Goal: Information Seeking & Learning: Learn about a topic

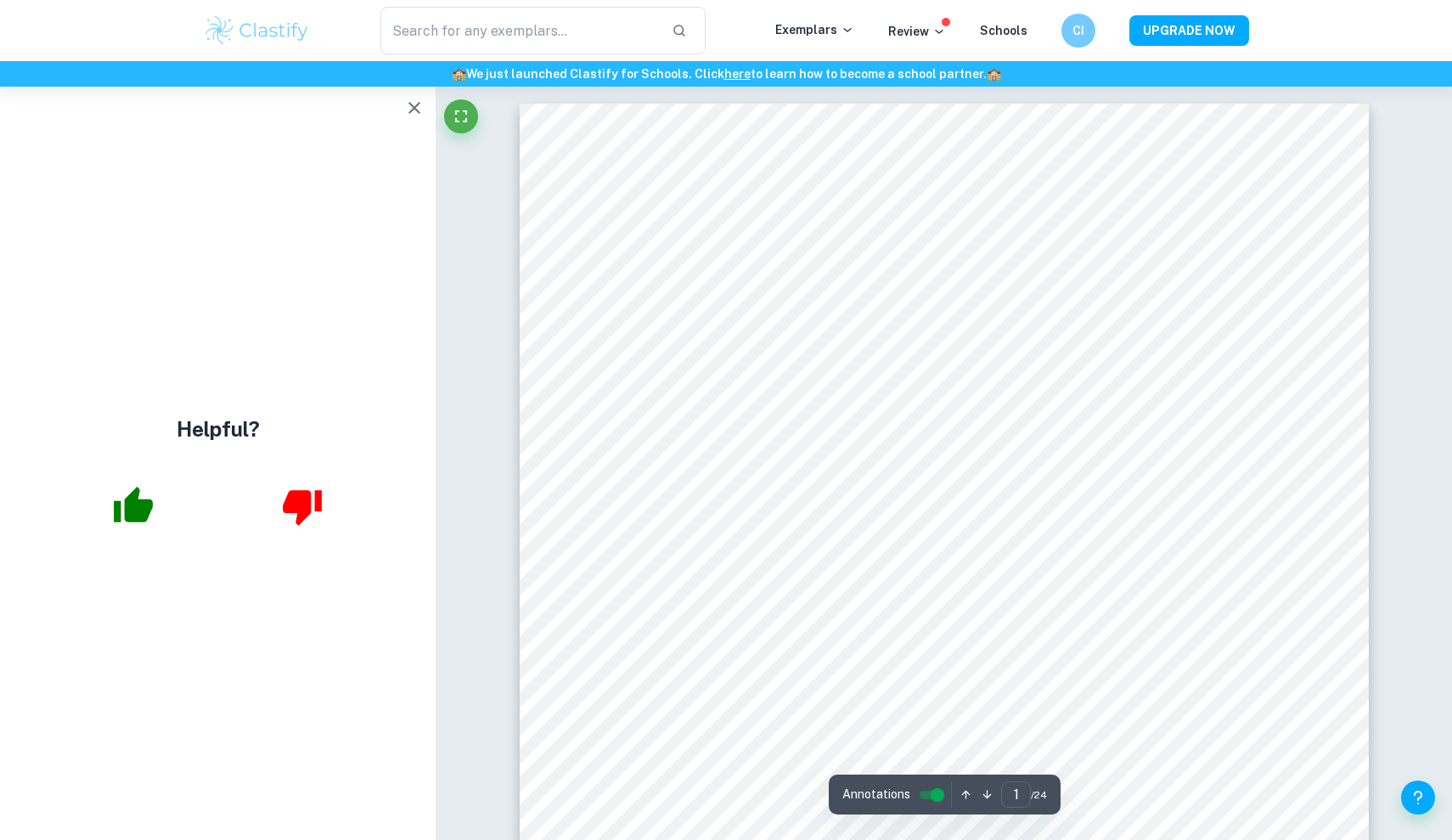
click at [423, 105] on icon "button" at bounding box center [414, 108] width 20 height 20
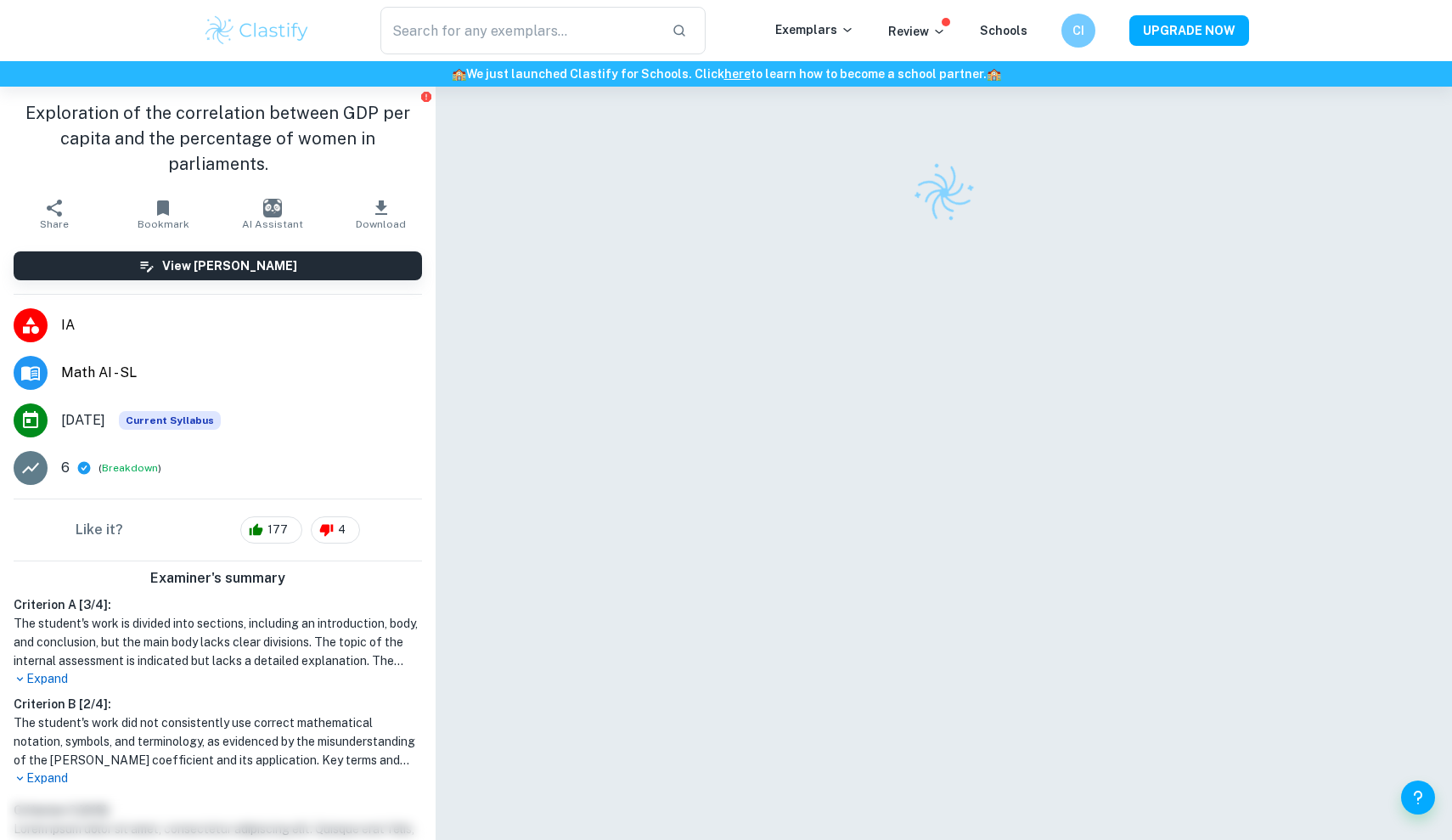
checkbox input "true"
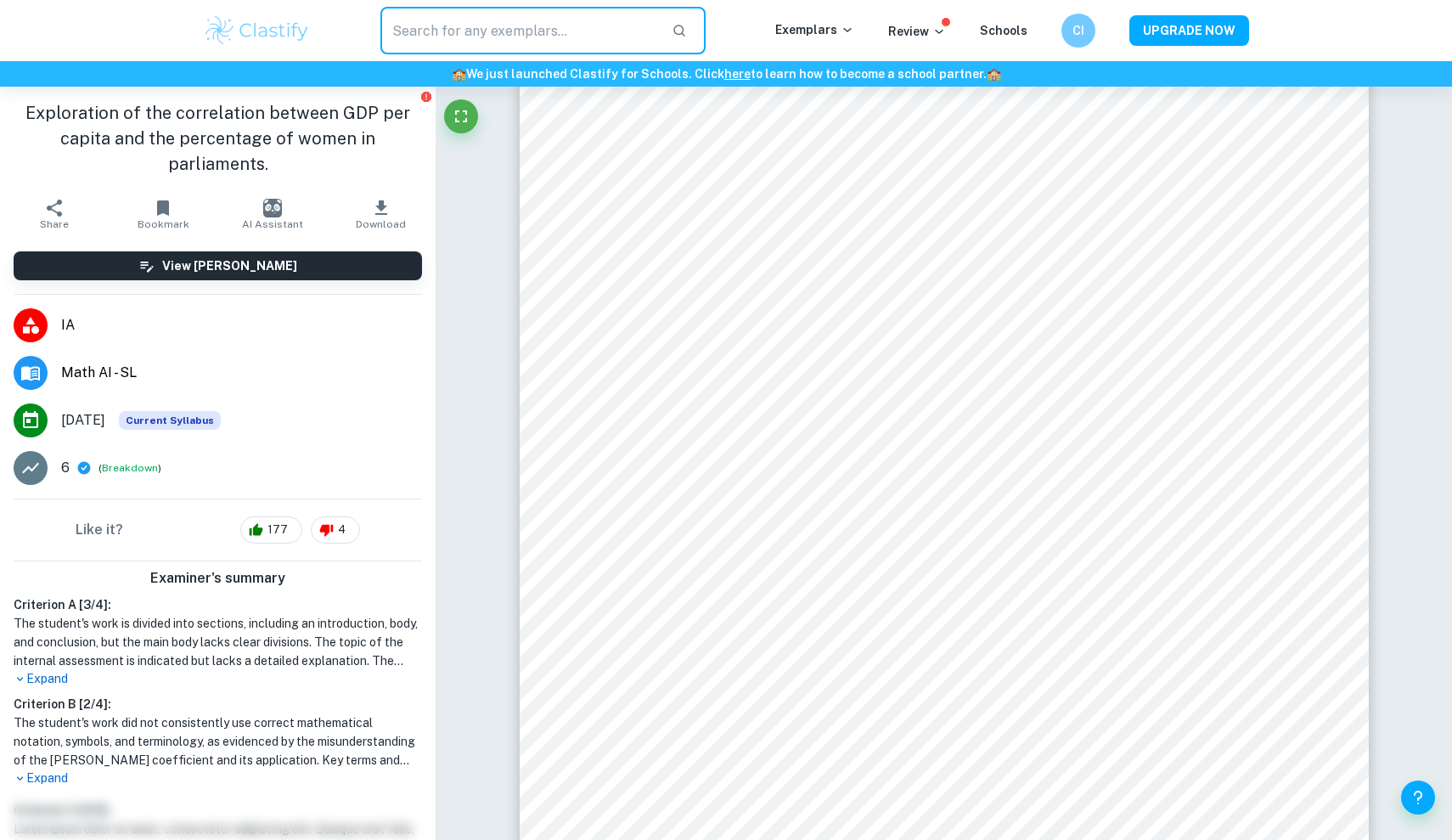
click at [464, 31] on input "text" at bounding box center [519, 30] width 278 height 48
type input "math AI-SL"
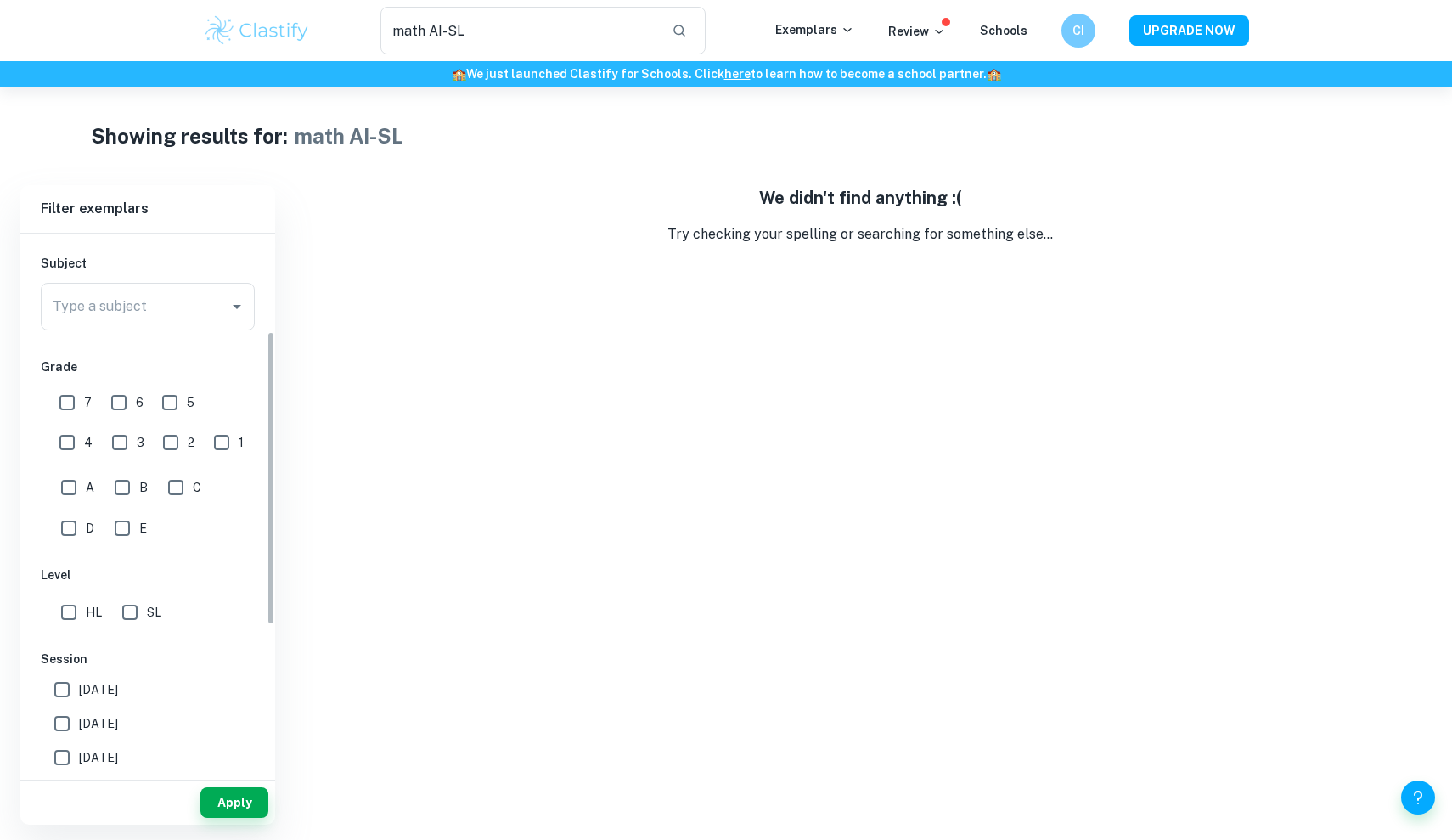
scroll to position [180, 0]
click at [131, 616] on input "SL" at bounding box center [129, 607] width 34 height 34
checkbox input "true"
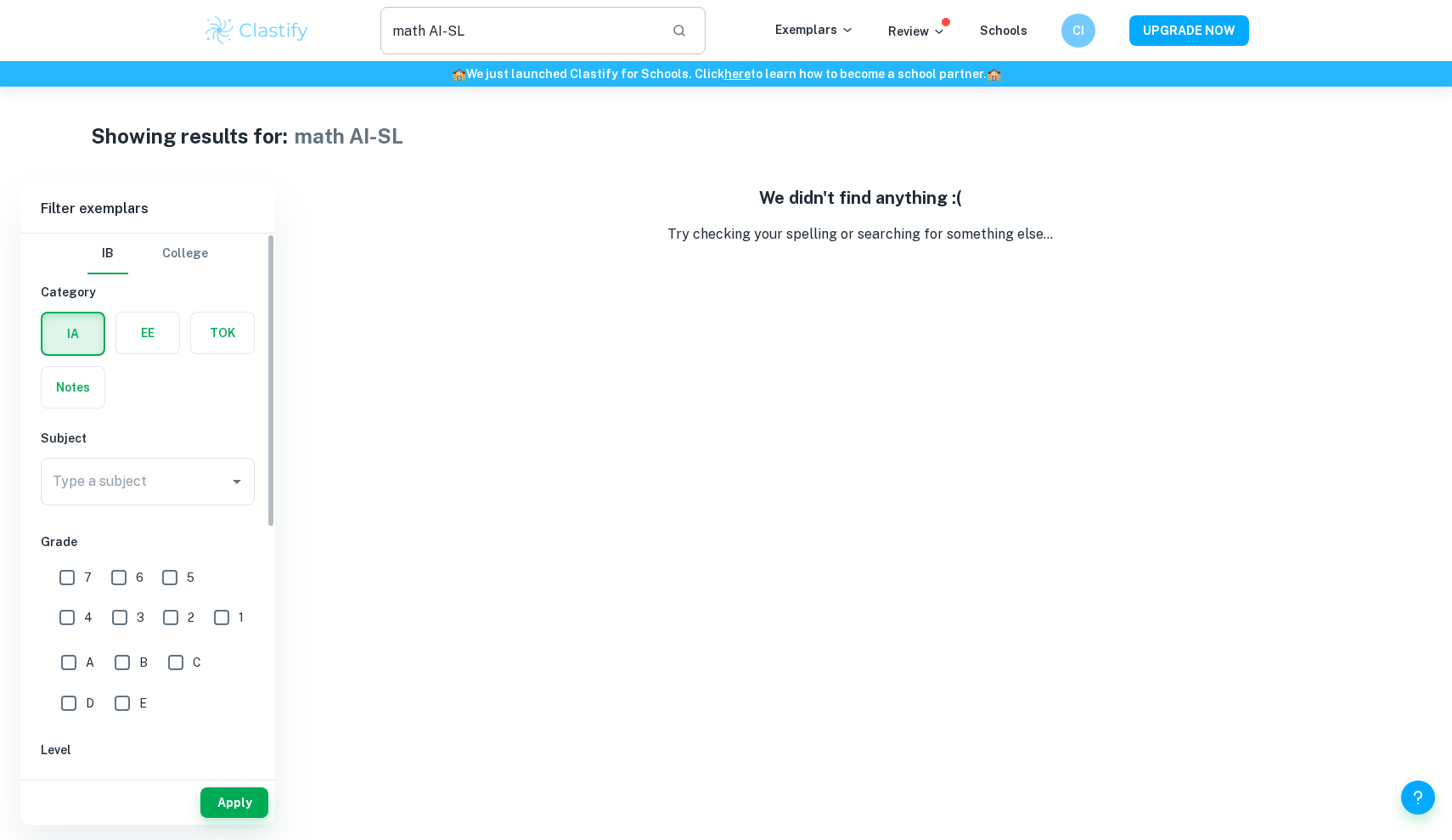
scroll to position [0, 0]
click at [488, 43] on input "math AI-SL" at bounding box center [519, 30] width 278 height 48
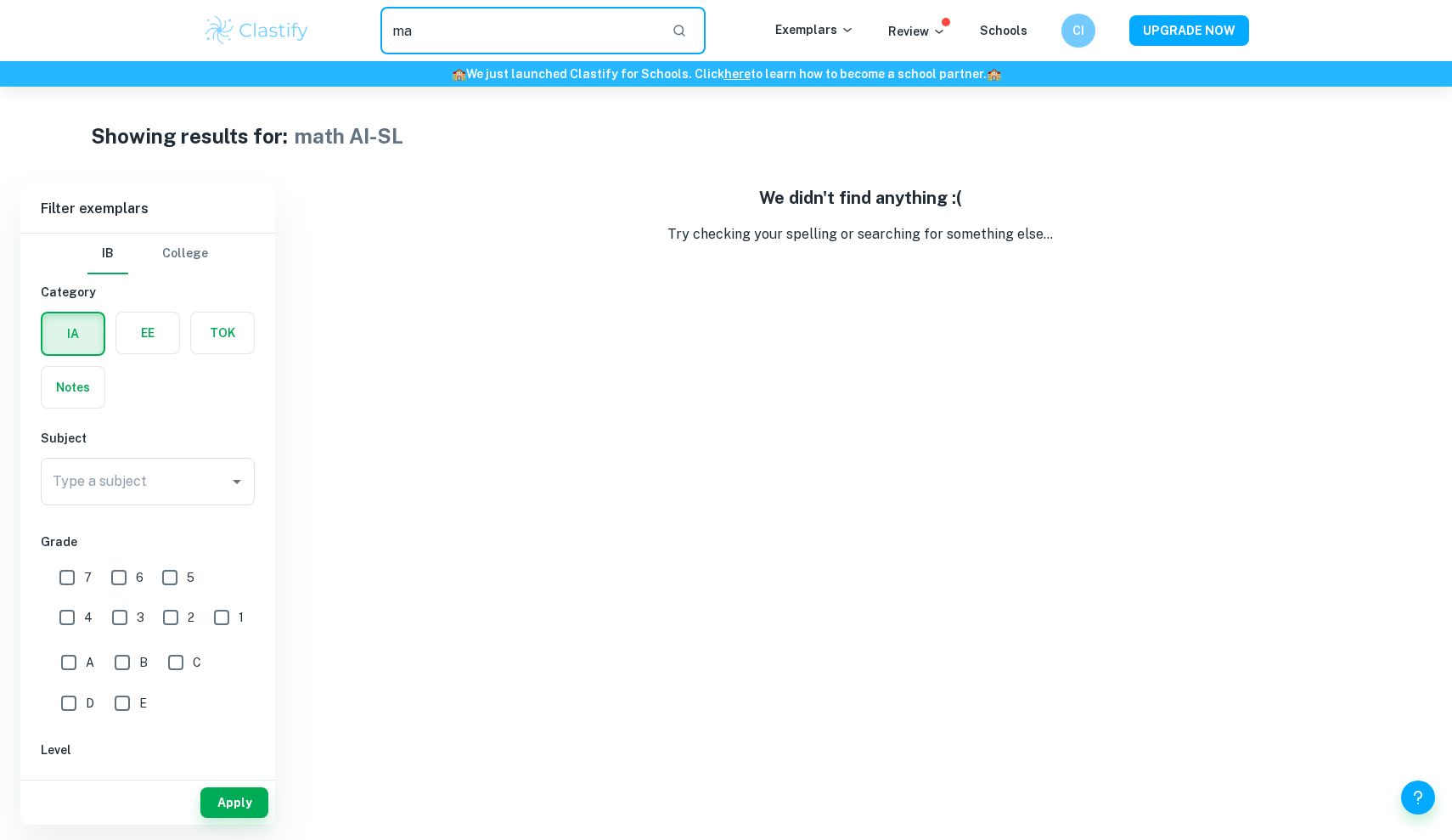
type input "m"
click at [240, 791] on button "Apply" at bounding box center [235, 802] width 68 height 30
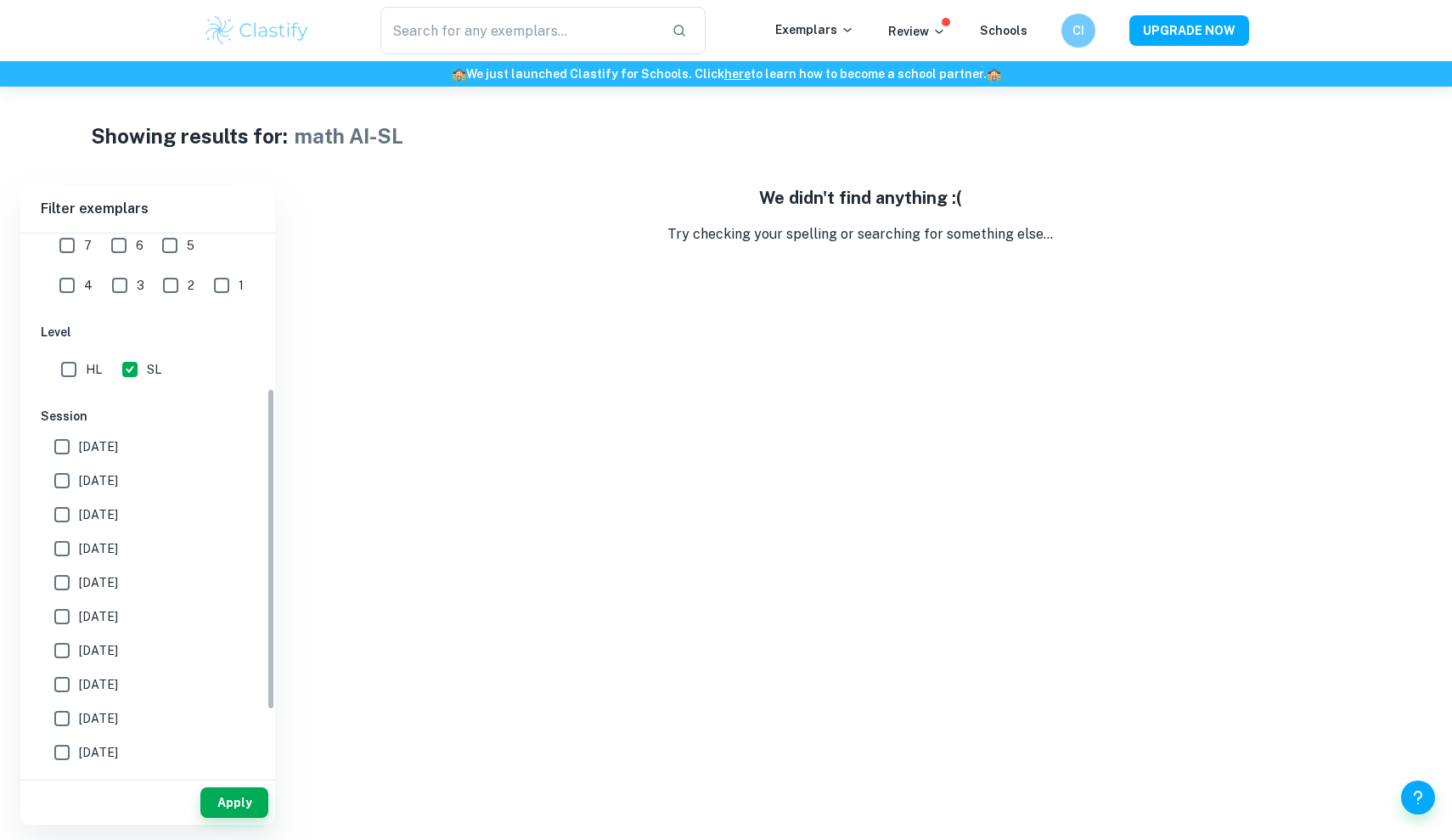
scroll to position [173, 0]
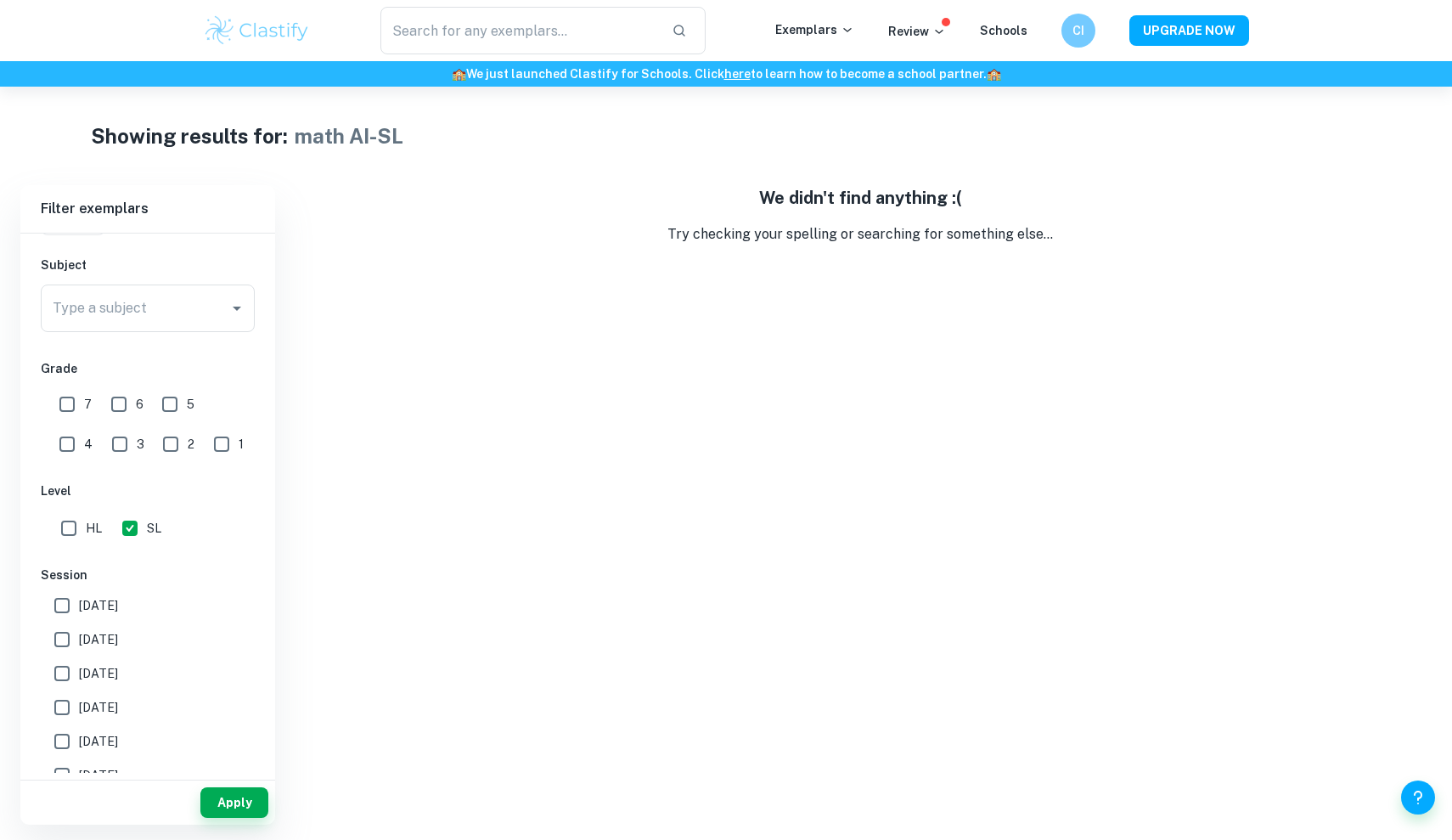
click at [191, 332] on div "Type a subject Type a subject" at bounding box center [147, 311] width 214 height 54
click at [191, 317] on input "Type a subject" at bounding box center [135, 308] width 173 height 32
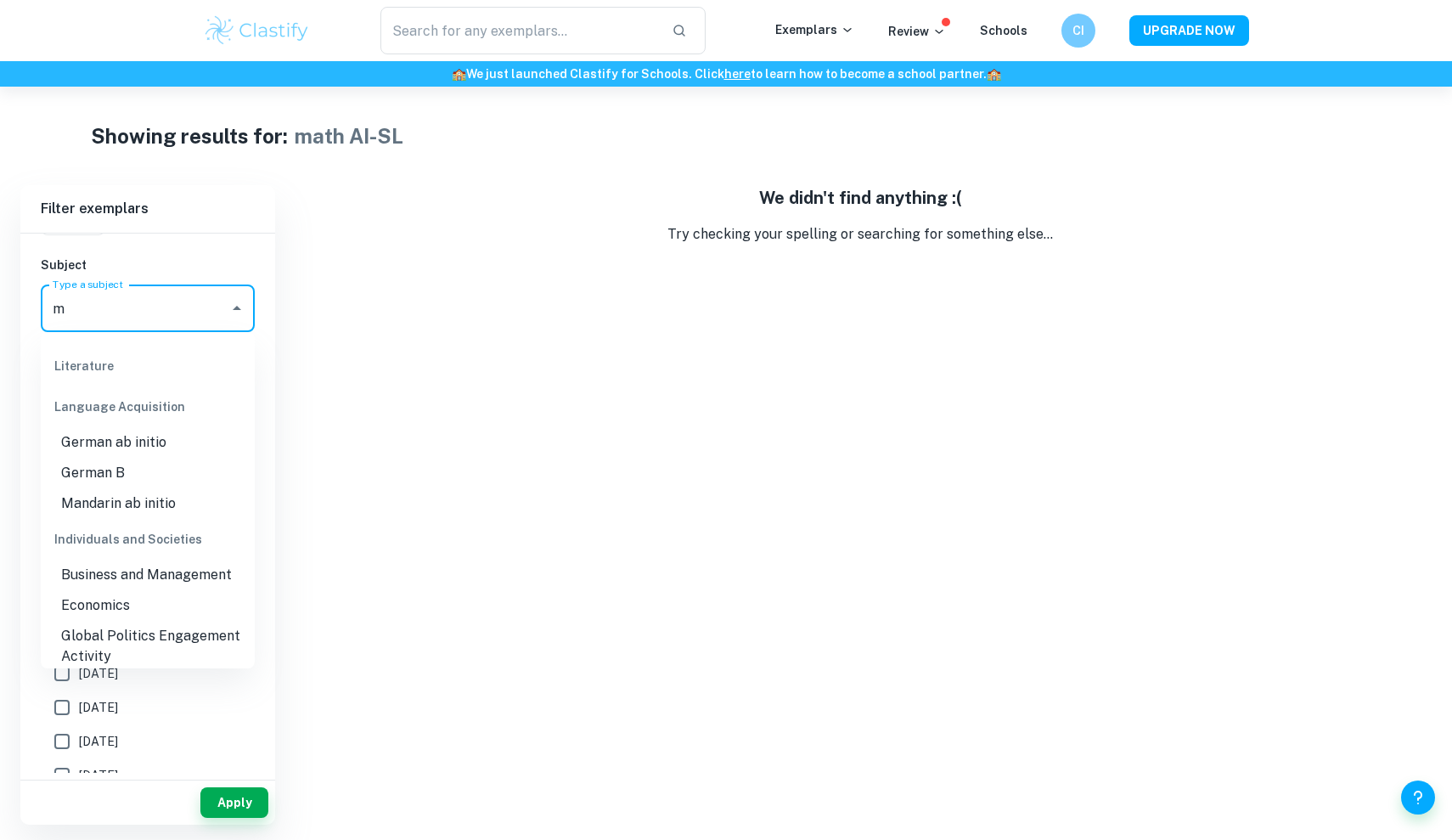
scroll to position [0, 0]
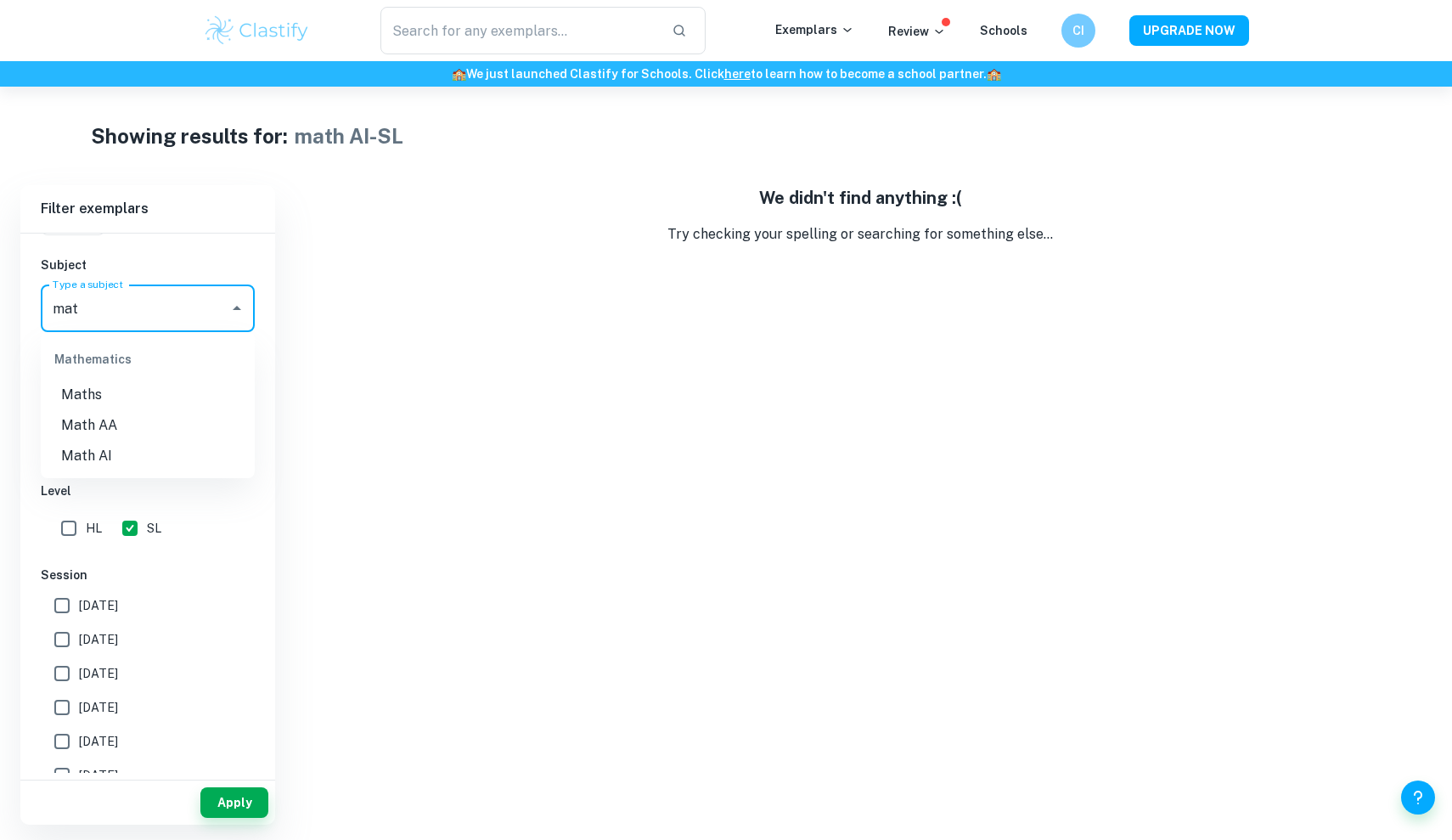
click at [124, 448] on li "Math AI" at bounding box center [147, 455] width 214 height 30
type input "Math AI"
click at [242, 802] on button "Apply" at bounding box center [235, 802] width 68 height 30
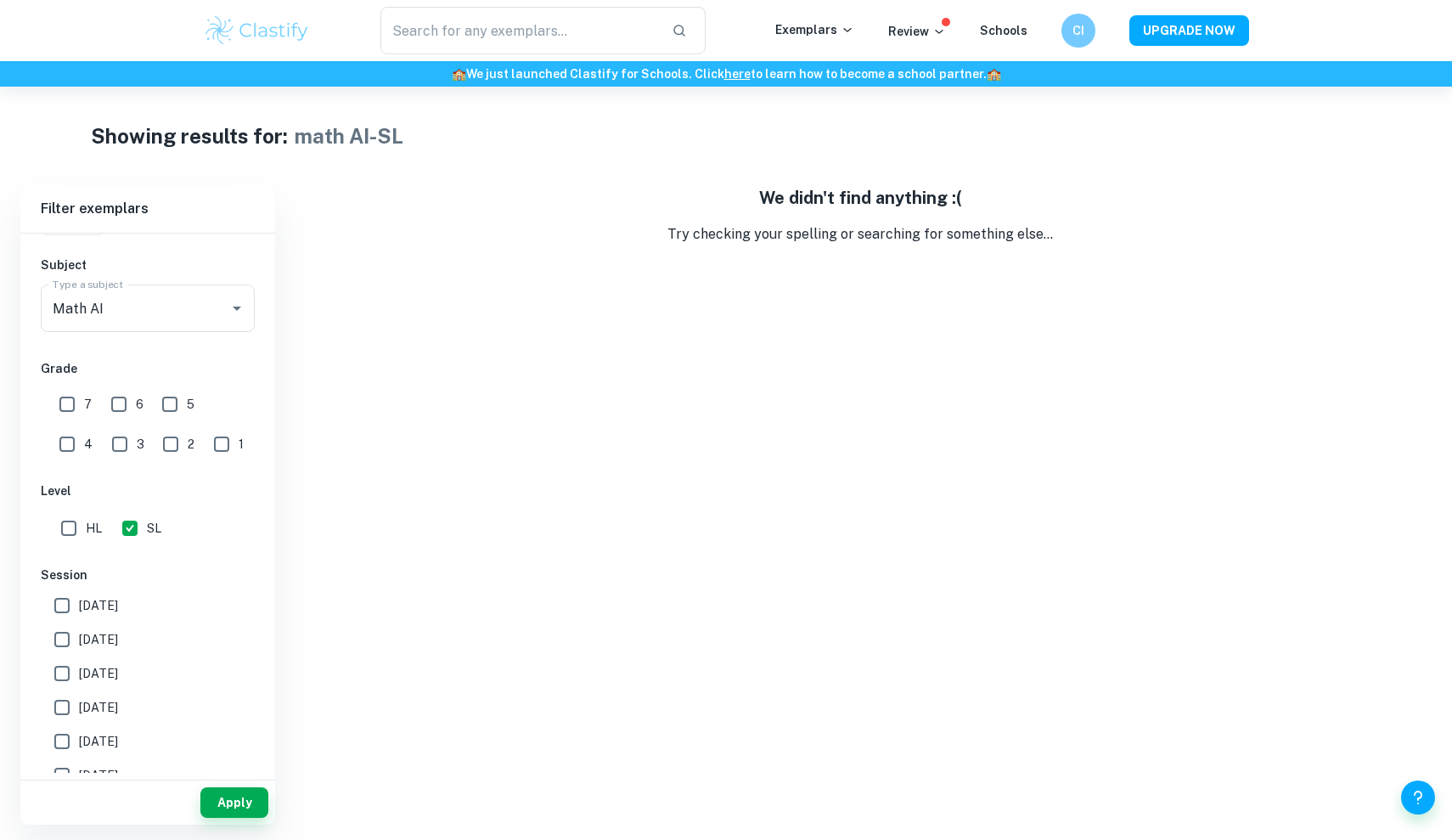
click at [127, 539] on input "SL" at bounding box center [129, 528] width 34 height 34
checkbox input "false"
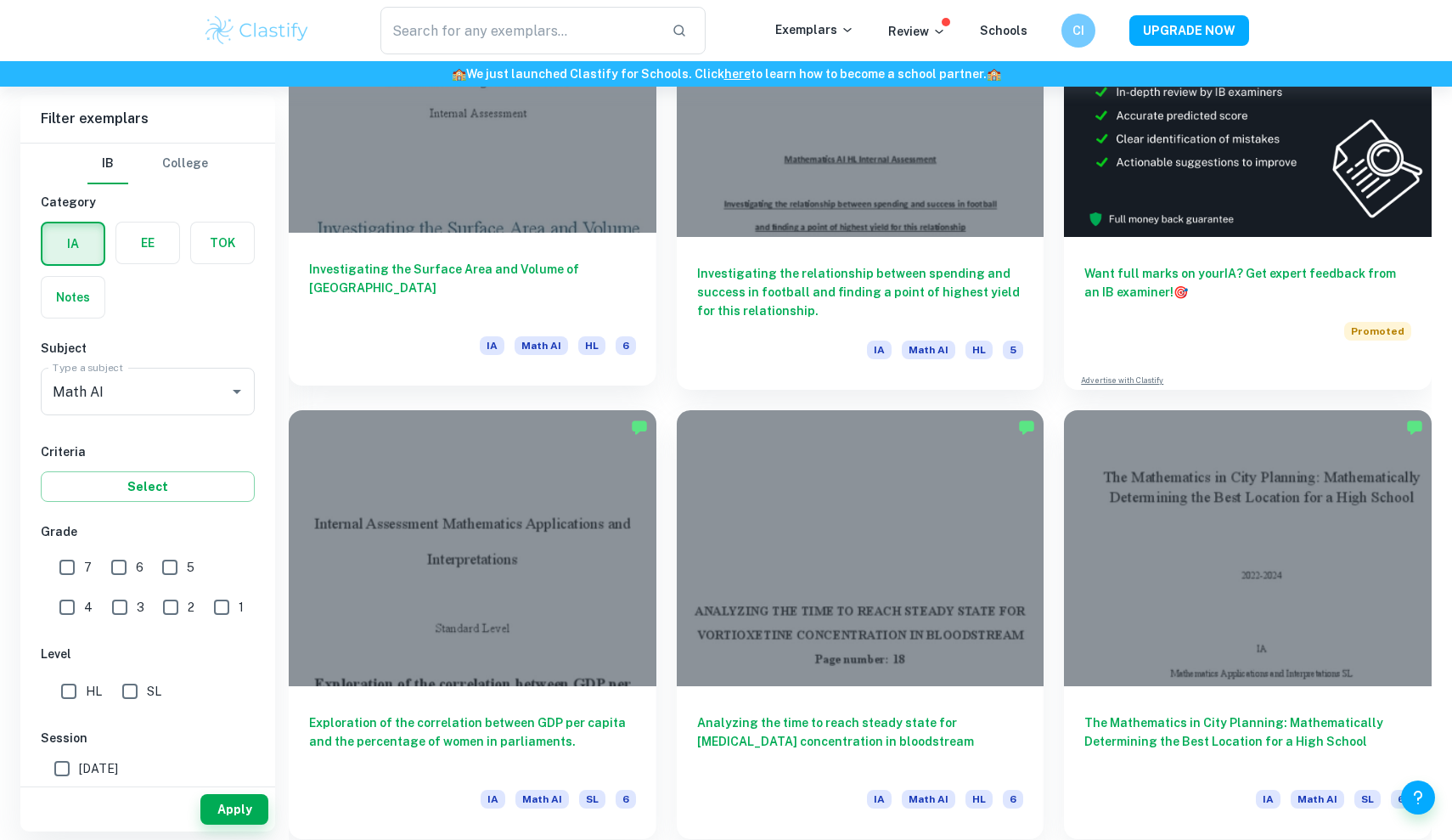
scroll to position [730, 0]
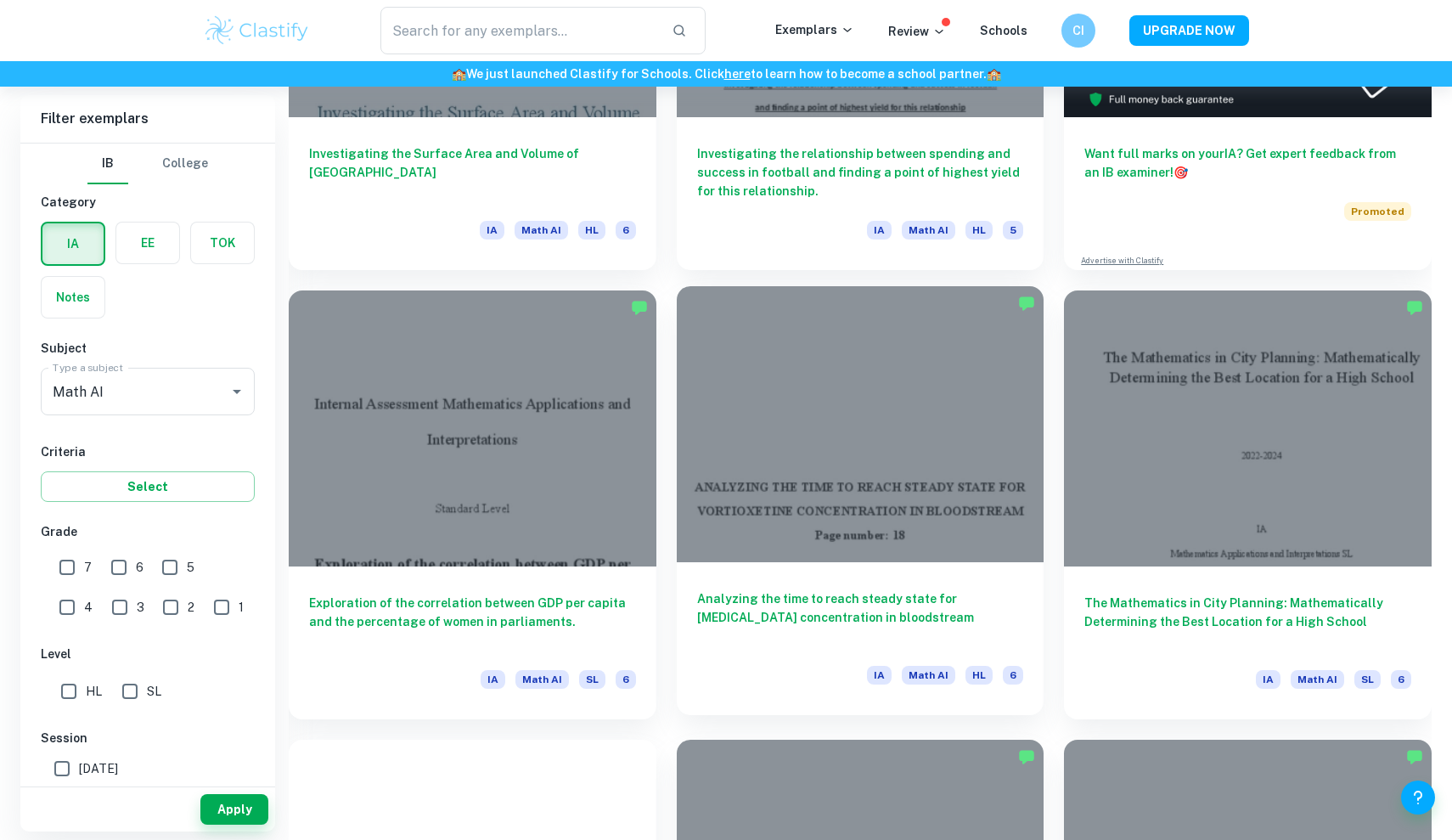
click at [808, 467] on div at bounding box center [860, 423] width 367 height 275
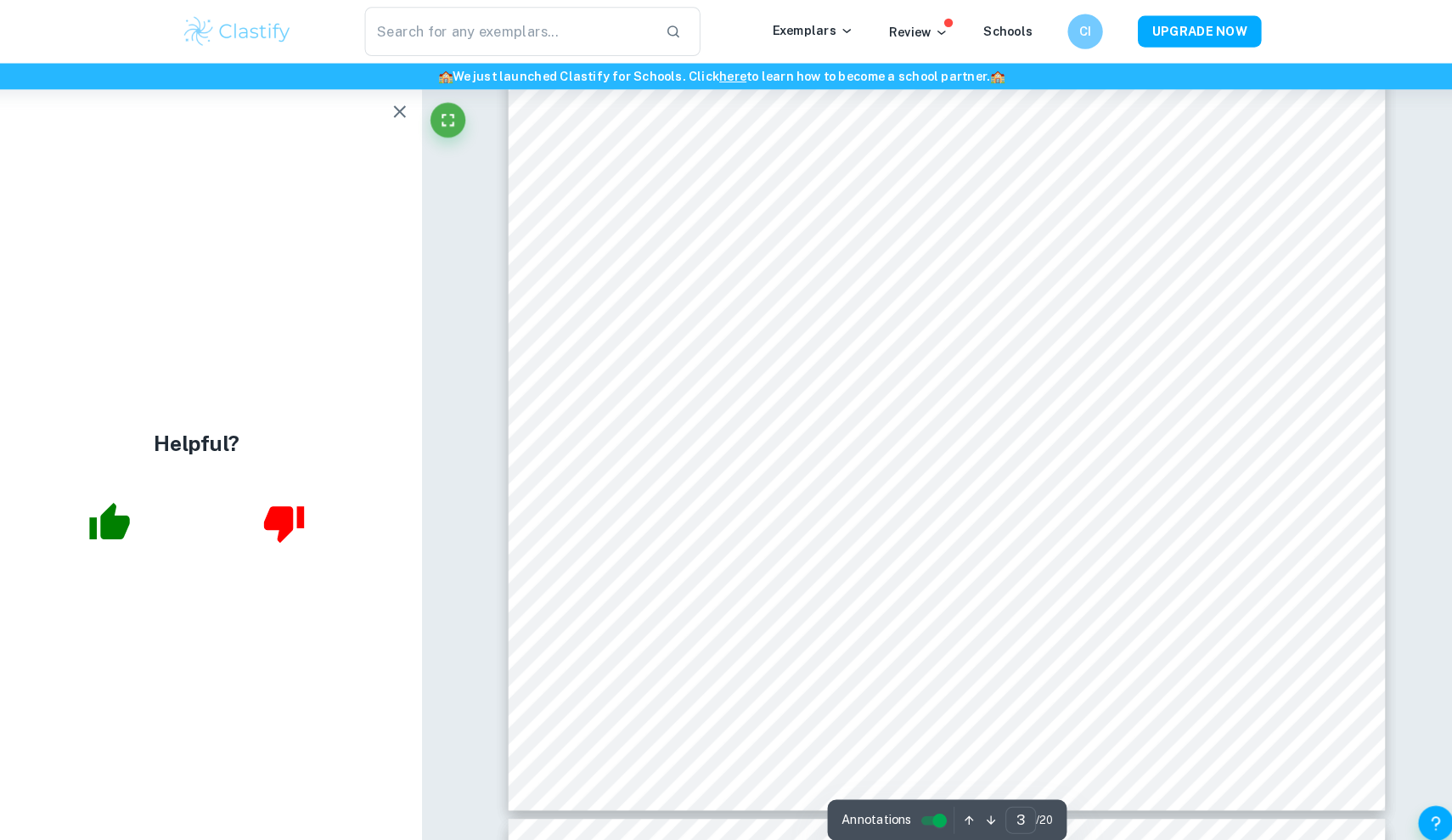
scroll to position [3195, 0]
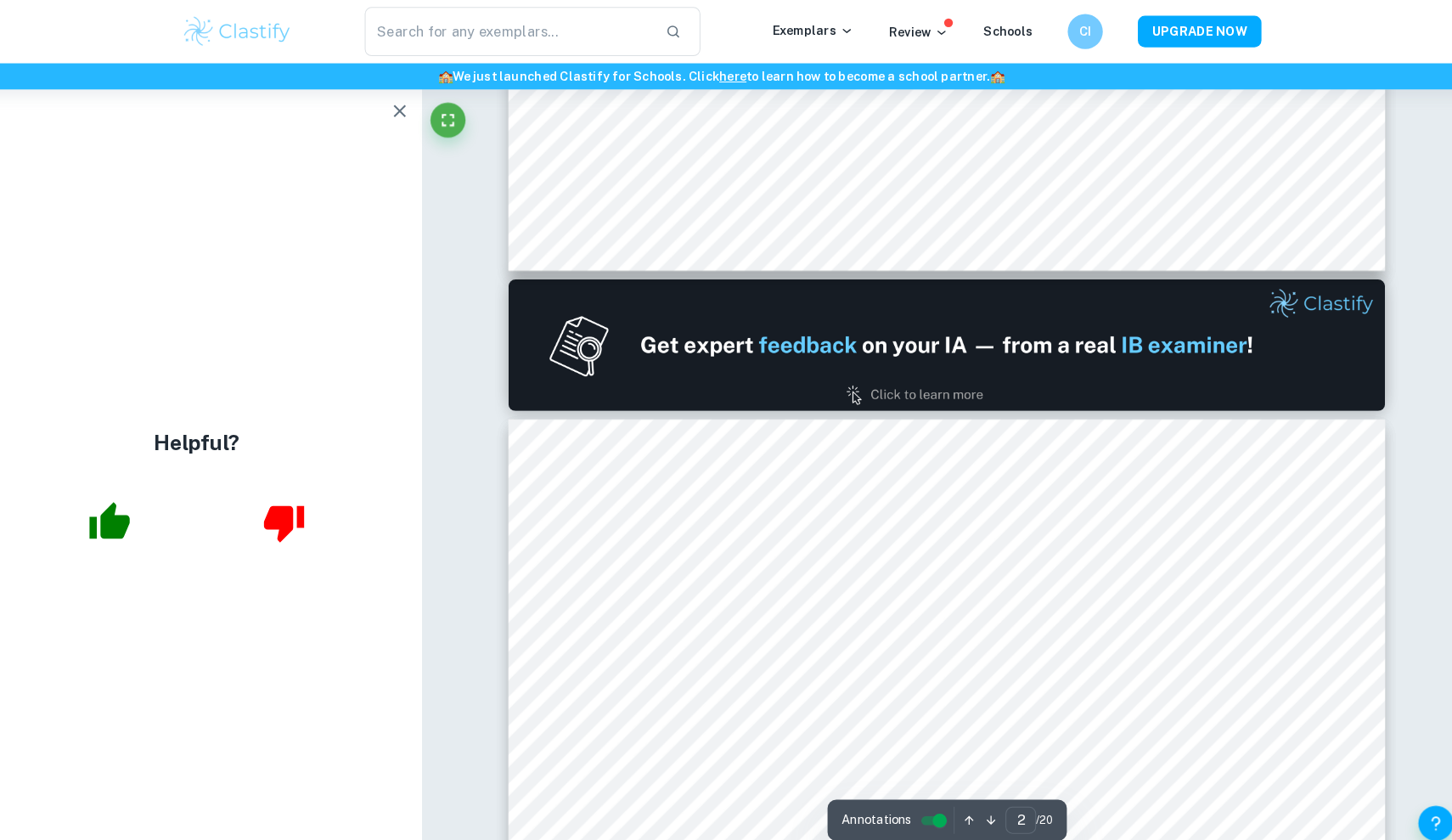
type input "1"
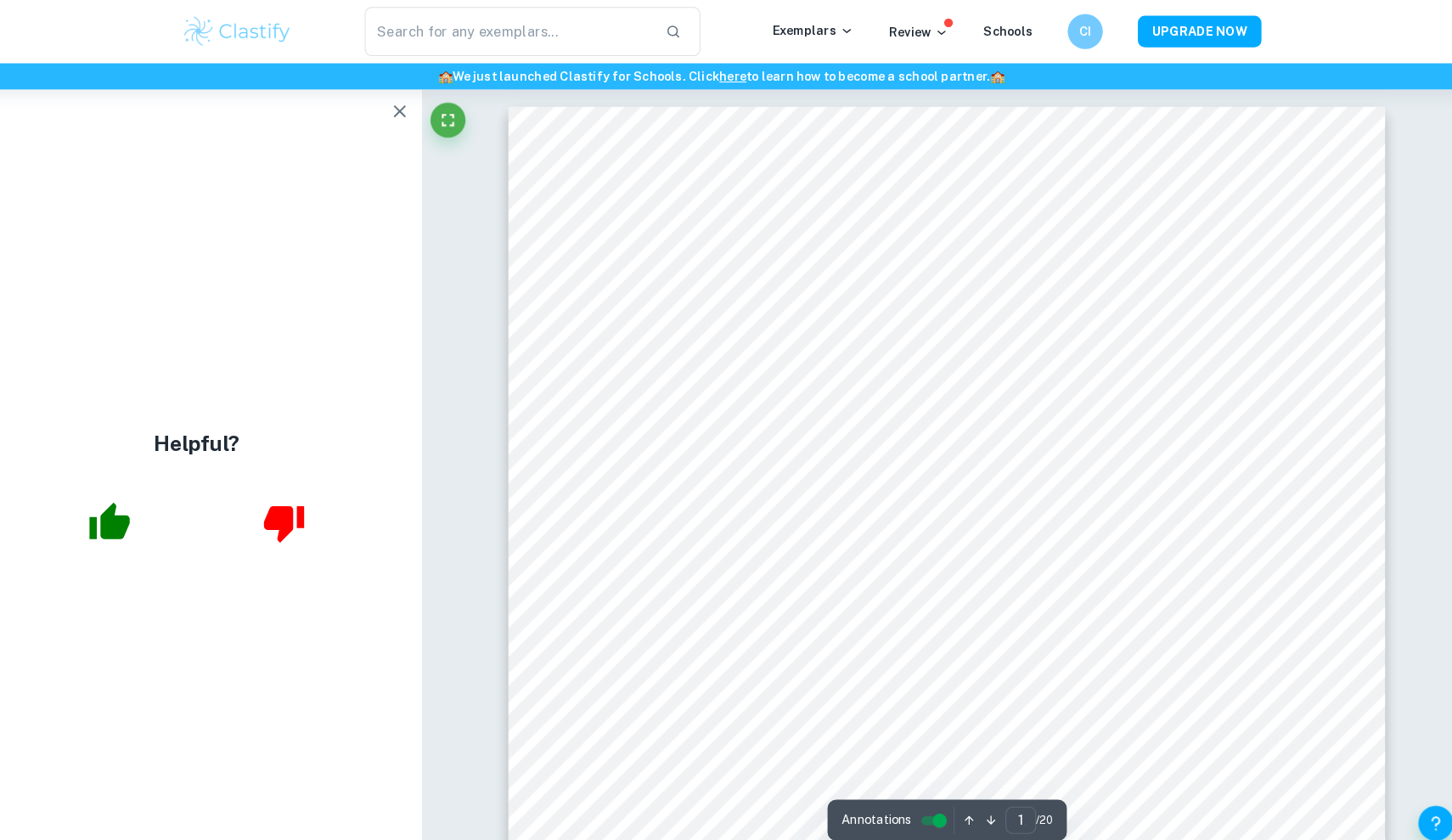
scroll to position [0, 0]
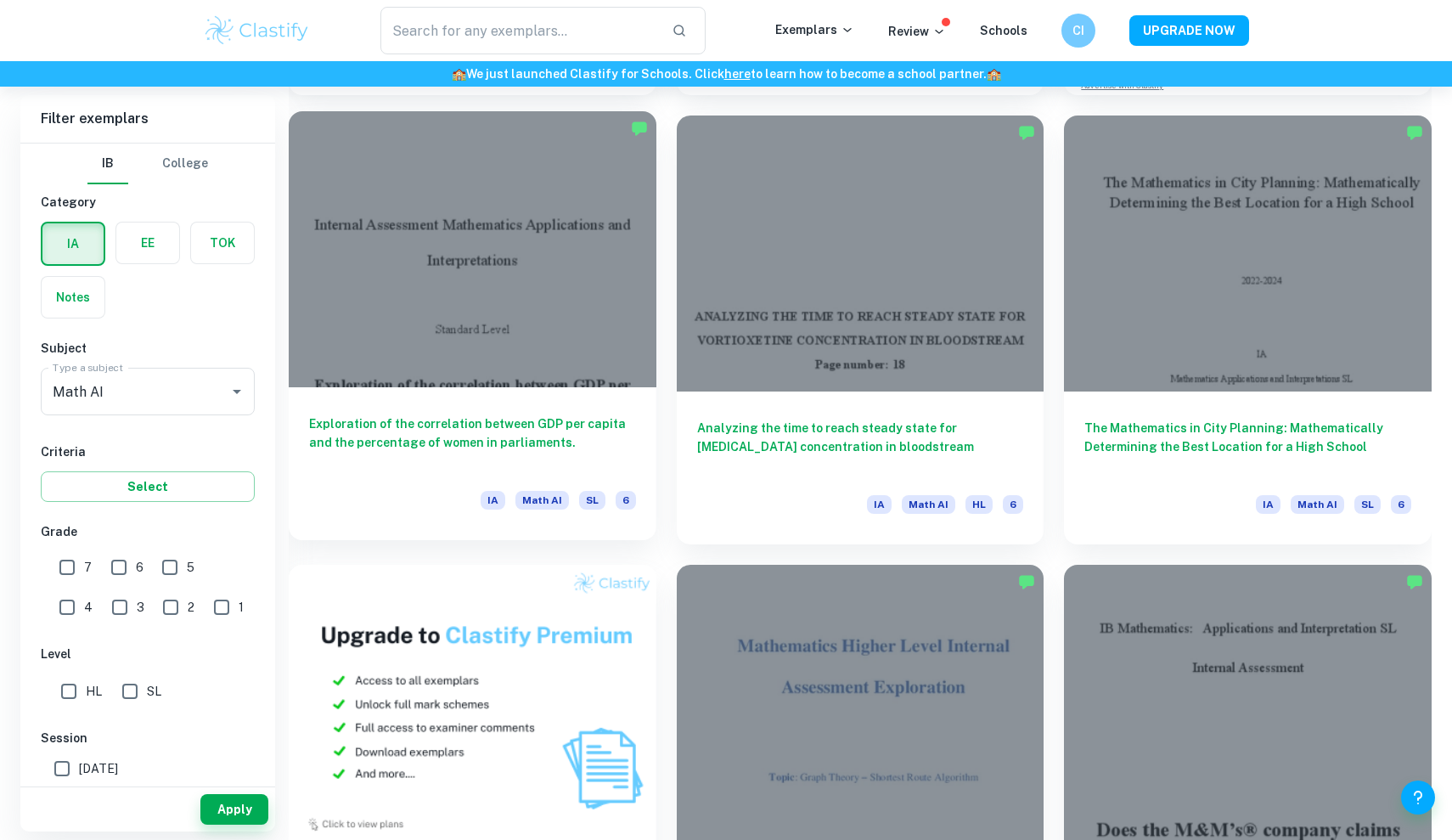
scroll to position [904, 0]
